Goal: Information Seeking & Learning: Learn about a topic

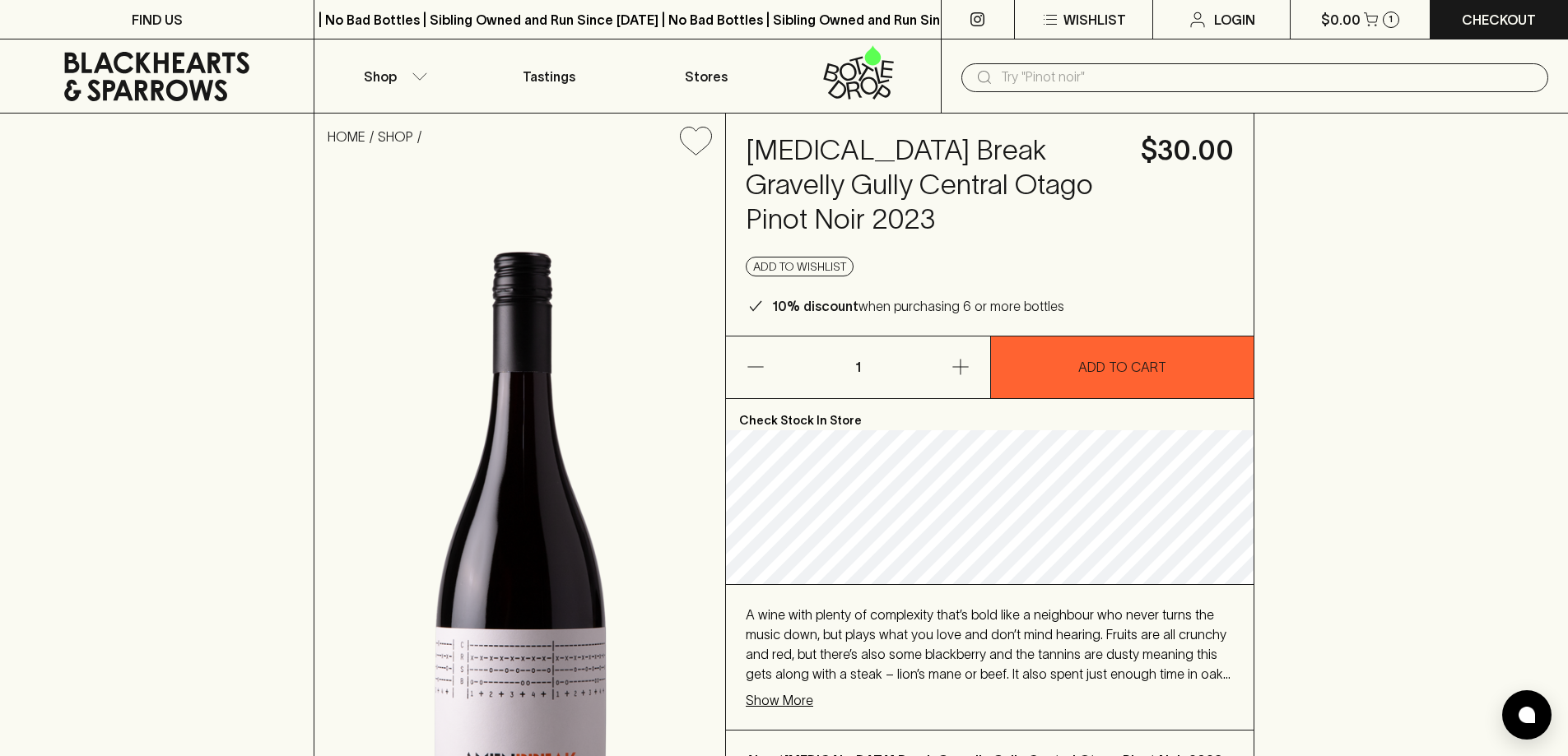
click at [767, 690] on p "Show More" at bounding box center [779, 699] width 68 height 19
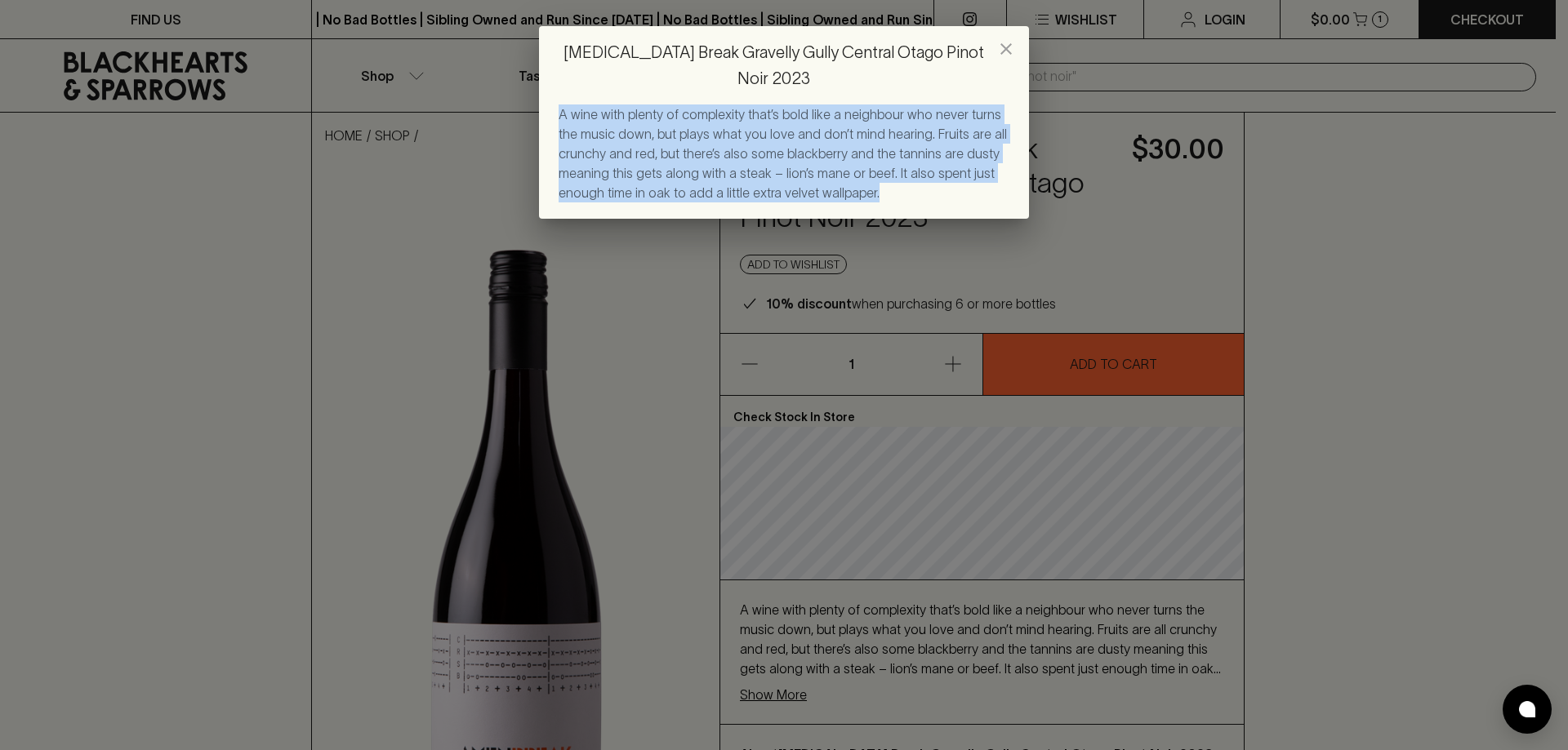
drag, startPoint x: 895, startPoint y: 164, endPoint x: 538, endPoint y: 84, distance: 365.9
click at [538, 84] on div "[MEDICAL_DATA] Break Gravelly Gully Central Otago Pinot Noir 2023 A wine with p…" at bounding box center [784, 375] width 1568 height 750
copy span "A wine with plenty of complexity that’s bold like a neighbour who never turns t…"
click at [678, 310] on div "[MEDICAL_DATA] Break Gravelly Gully Central Otago Pinot Noir 2023 A wine with p…" at bounding box center [784, 375] width 1568 height 750
